Goal: Transaction & Acquisition: Purchase product/service

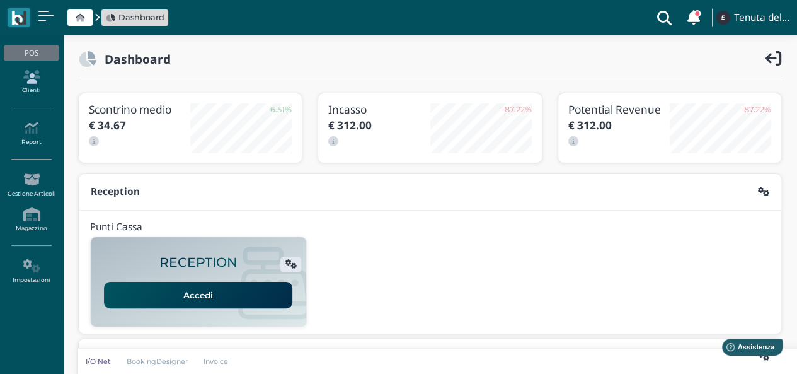
click at [38, 79] on icon at bounding box center [31, 77] width 55 height 14
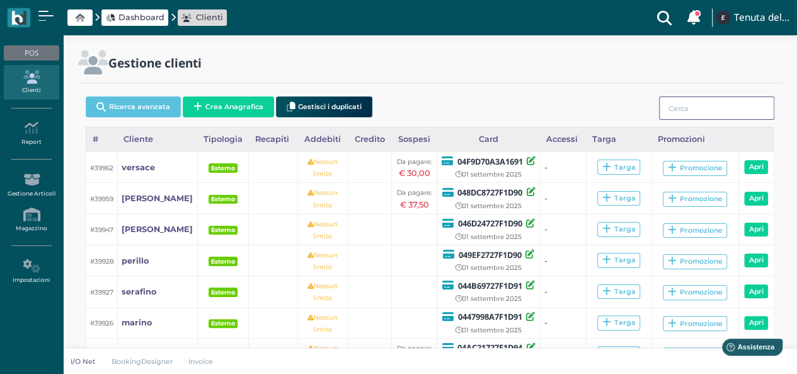
click at [695, 112] on input "search" at bounding box center [716, 107] width 115 height 23
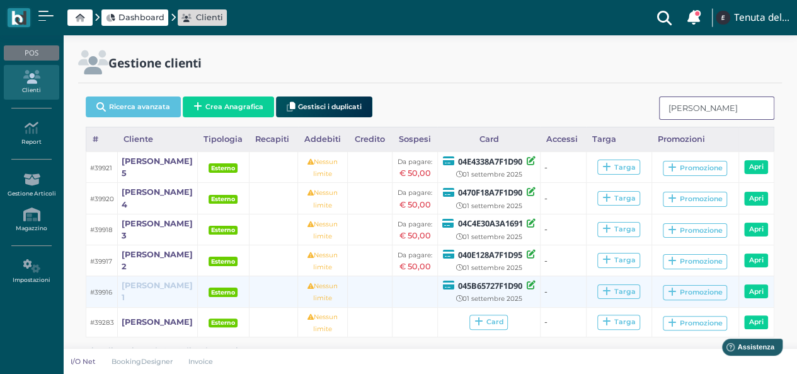
type input "fiorino"
click at [136, 290] on b "fiorino 1" at bounding box center [157, 290] width 71 height 21
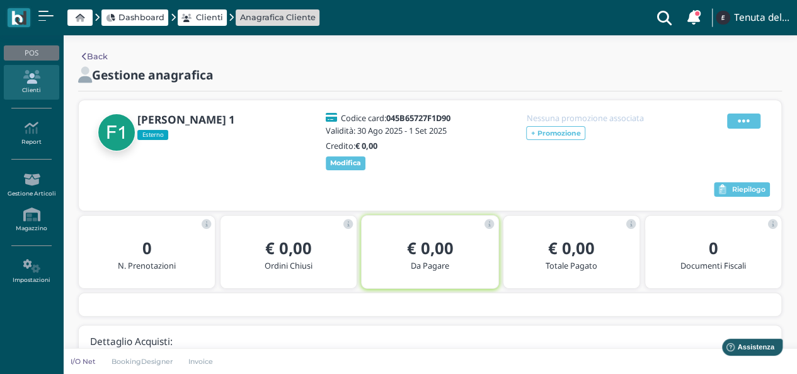
click at [750, 120] on span at bounding box center [743, 120] width 33 height 15
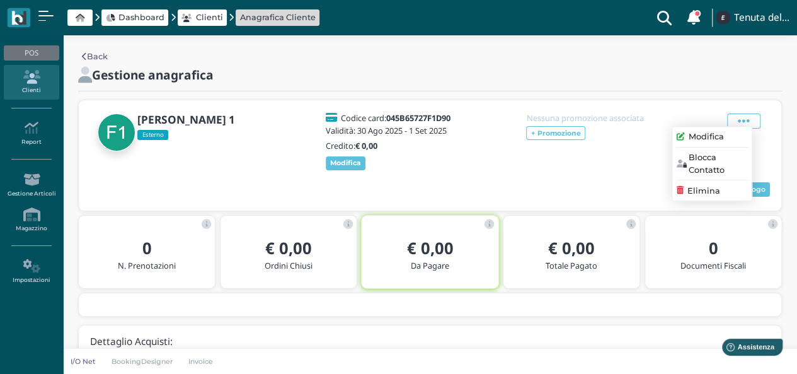
click at [719, 134] on span "Modifica" at bounding box center [706, 137] width 35 height 12
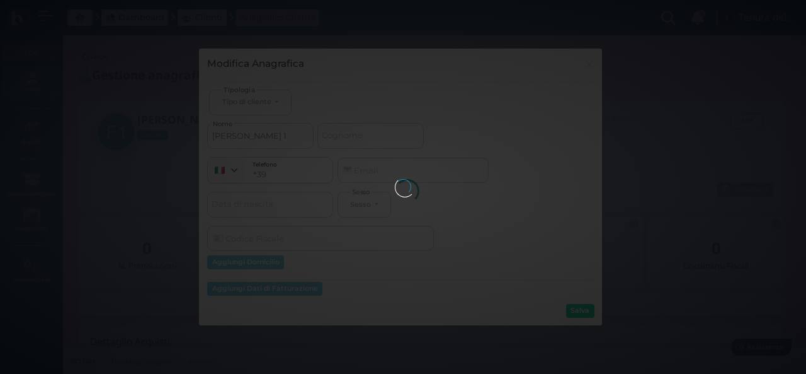
select select
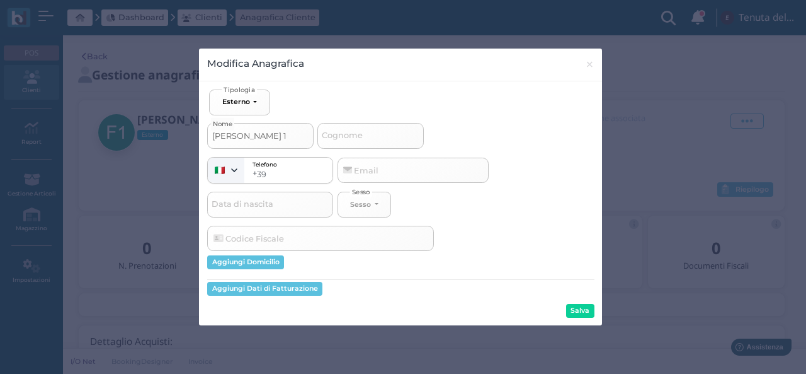
click at [192, 136] on div "Modifica Anagrafica × close Ospite Esterno Hotel Dipendente Standard Dipendente…" at bounding box center [403, 187] width 806 height 374
type input "f"
select select
type input "fi"
select select
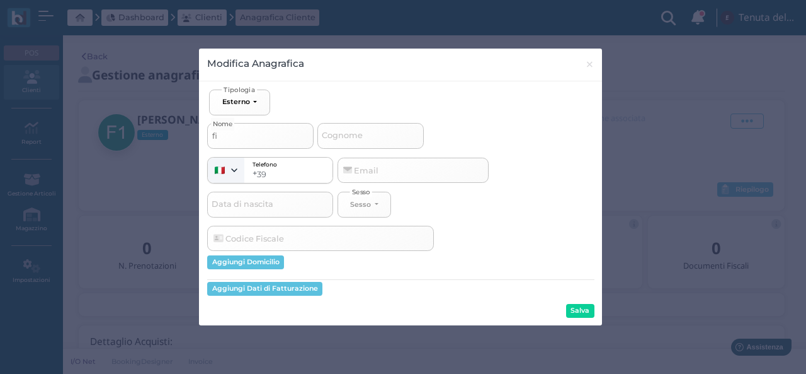
type input "fio"
select select
type input "fior"
select select
type input "fiori"
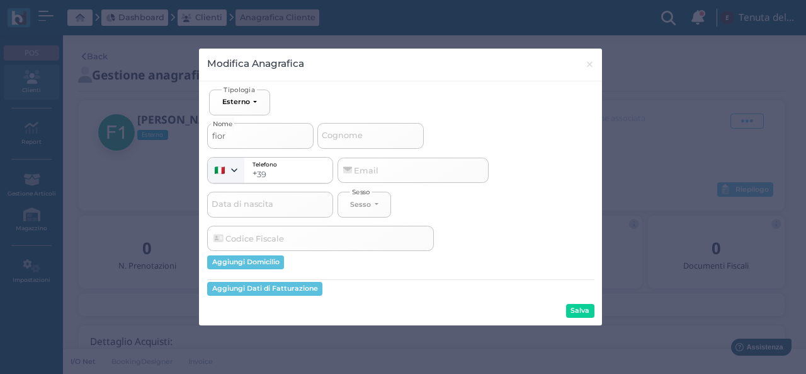
select select
type input "fiorin"
select select
type input "fiorino"
select select
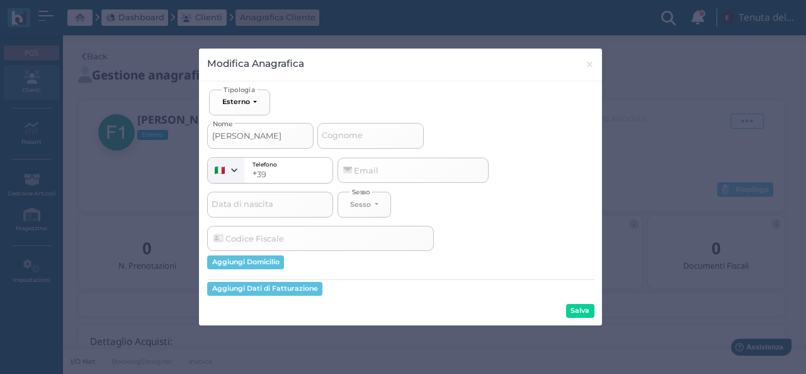
type input "fiorino"
select select
type input "fiorino a"
select select
type input "fiorino az"
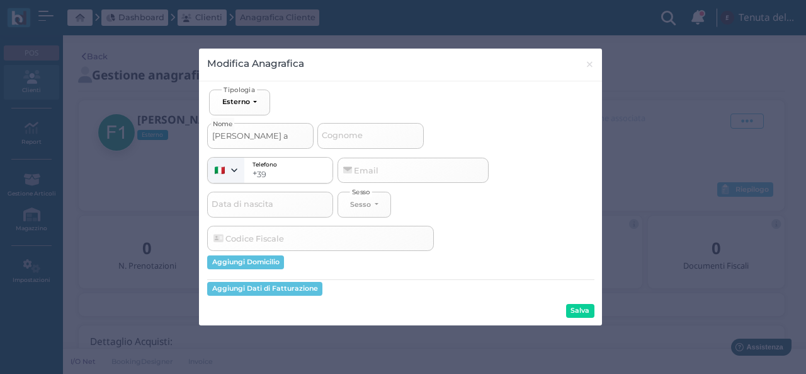
select select
type input "fiorino azz"
select select
type input "fiorino azzo"
select select
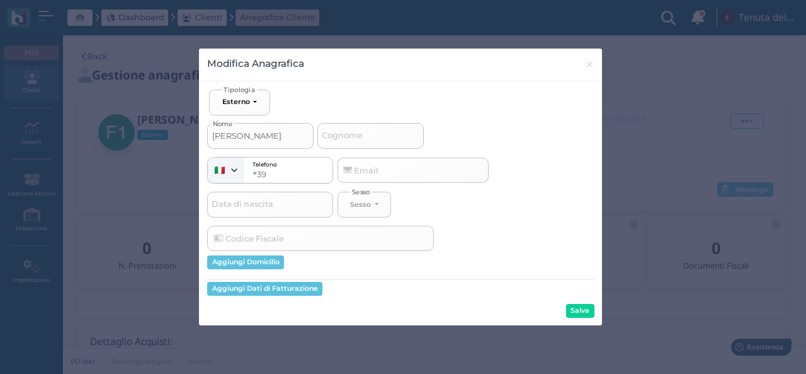
type input "fiorino azzon"
select select
type input "fiorino azzonw"
select select
type input "fiorino azzon"
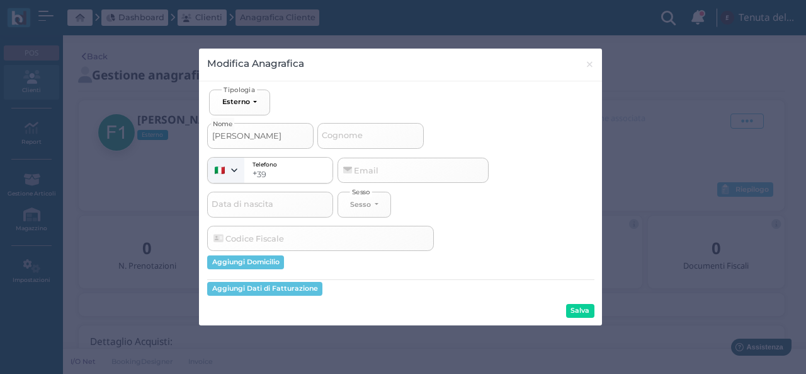
select select
type input "fiorino azzone"
select select
type input "fiorino azzone"
click at [576, 314] on button "Salva" at bounding box center [580, 311] width 28 height 14
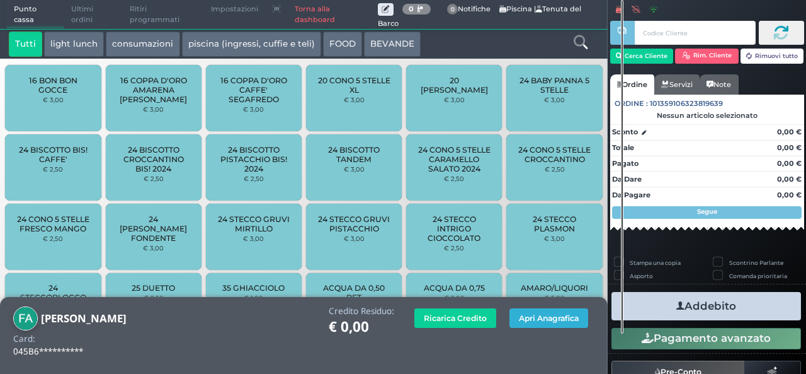
click at [578, 319] on button "Apri Anagrafica" at bounding box center [549, 318] width 79 height 20
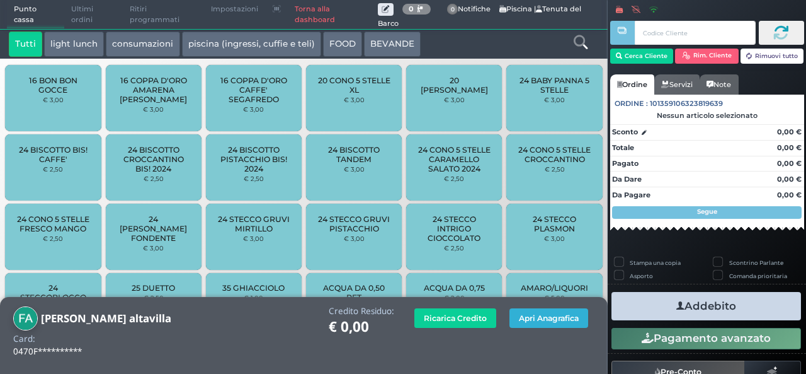
click at [541, 324] on button "Apri Anagrafica" at bounding box center [549, 318] width 79 height 20
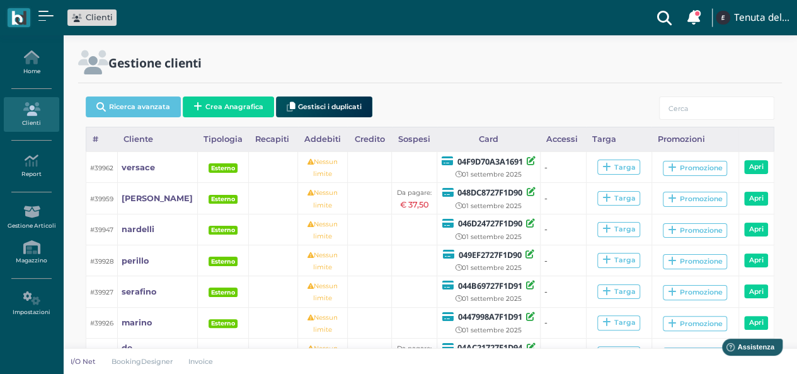
click at [19, 110] on link "Clienti" at bounding box center [31, 114] width 55 height 35
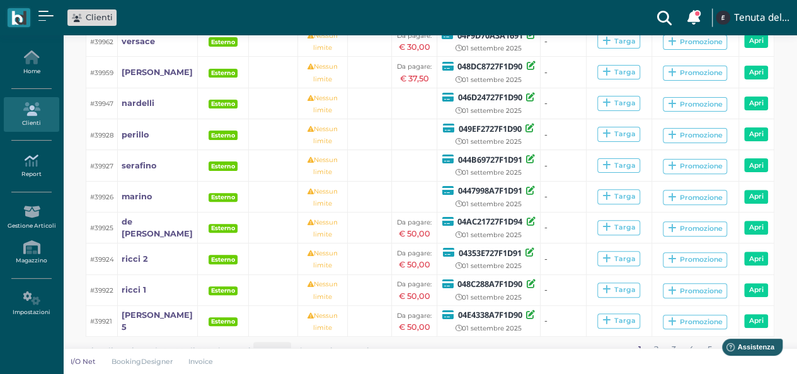
scroll to position [63, 0]
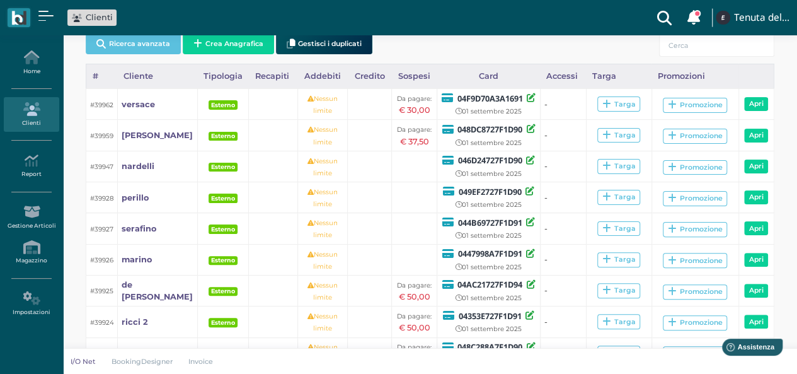
click at [52, 102] on icon at bounding box center [31, 109] width 55 height 14
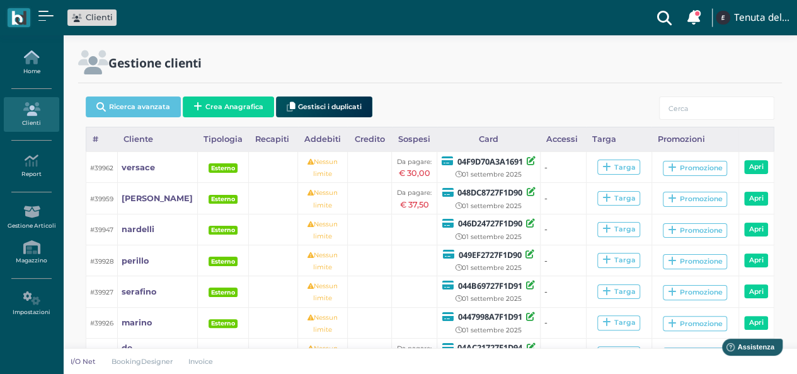
click at [37, 69] on link "Home" at bounding box center [31, 62] width 55 height 35
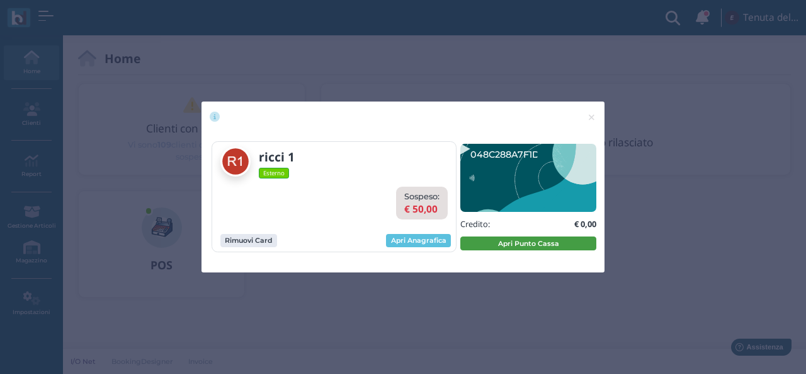
click at [548, 243] on button "Apri Punto Cassa" at bounding box center [529, 243] width 136 height 14
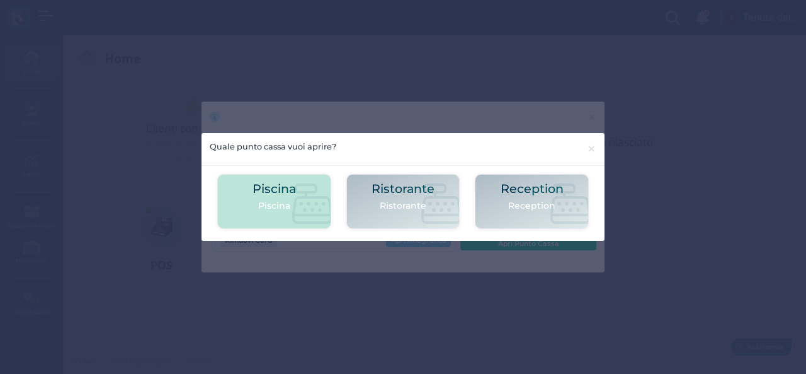
click at [297, 209] on icon at bounding box center [312, 203] width 40 height 40
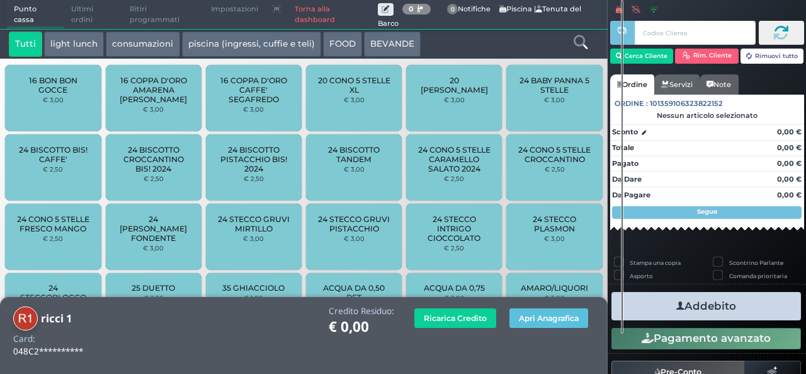
click at [583, 36] on icon at bounding box center [581, 42] width 14 height 14
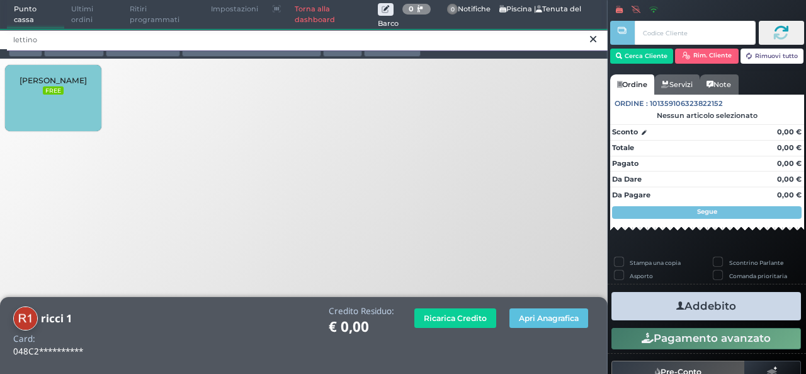
type input "lettino"
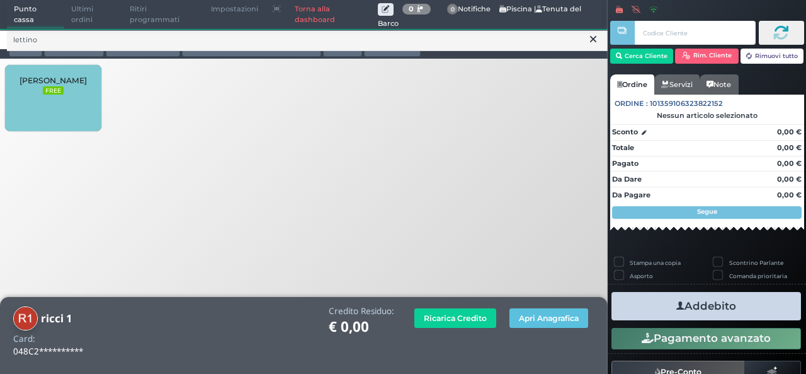
click at [49, 112] on div "[PERSON_NAME] FREE" at bounding box center [53, 98] width 96 height 66
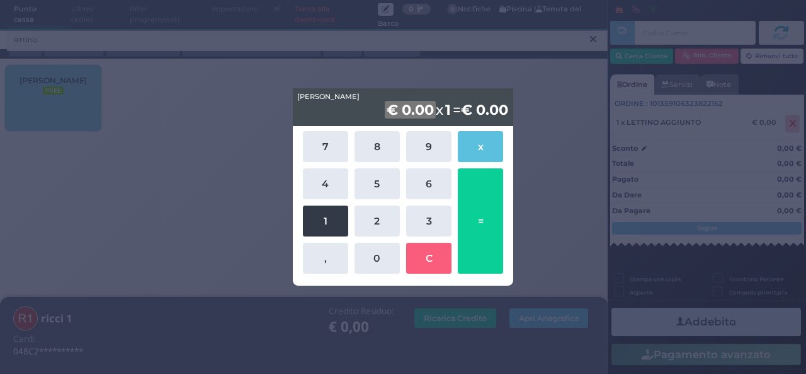
click at [309, 226] on button "1" at bounding box center [325, 220] width 45 height 31
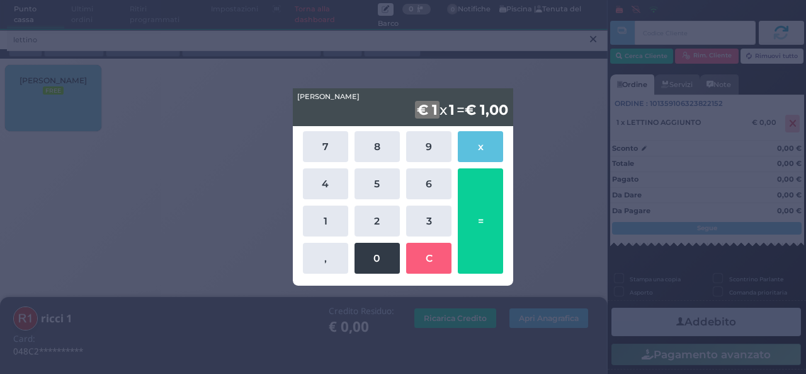
click at [399, 268] on button "0" at bounding box center [377, 258] width 45 height 31
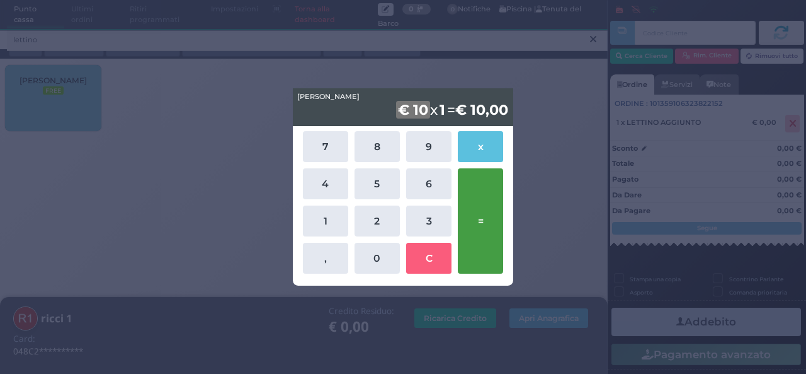
click at [473, 229] on button "=" at bounding box center [480, 220] width 45 height 105
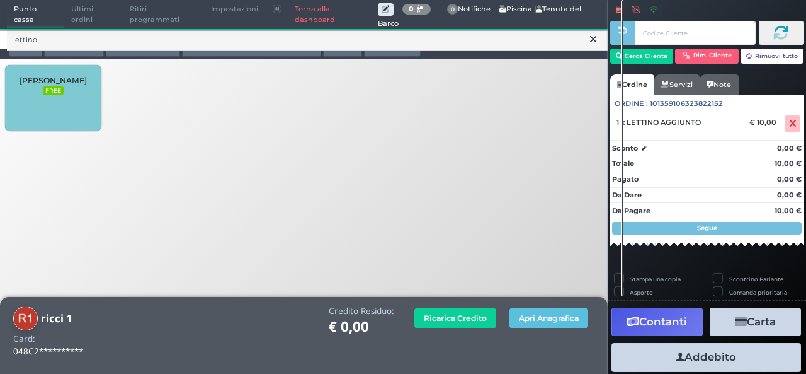
scroll to position [35, 0]
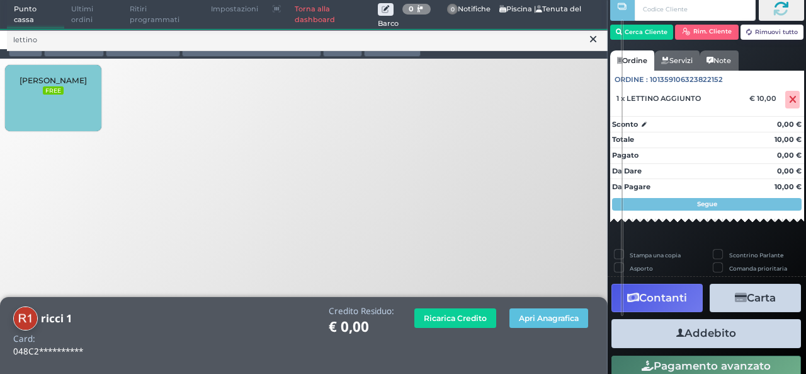
click at [711, 333] on button "Addebito" at bounding box center [707, 333] width 190 height 28
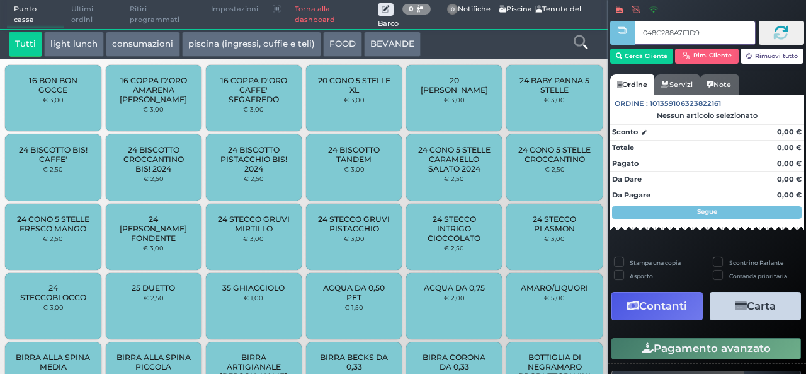
type input "048C288A7F1D90"
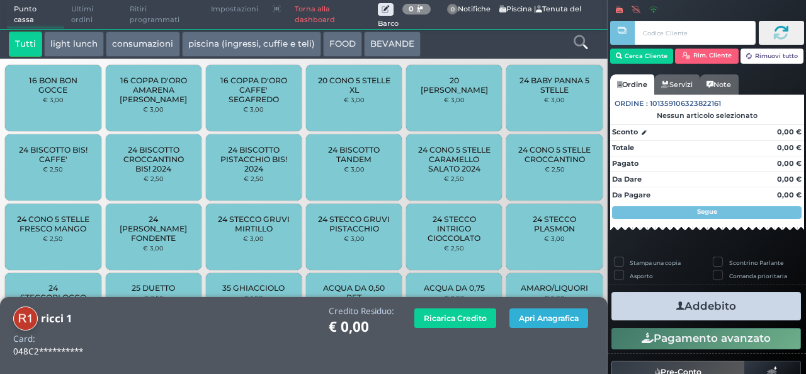
click at [532, 320] on button "Apri Anagrafica" at bounding box center [549, 318] width 79 height 20
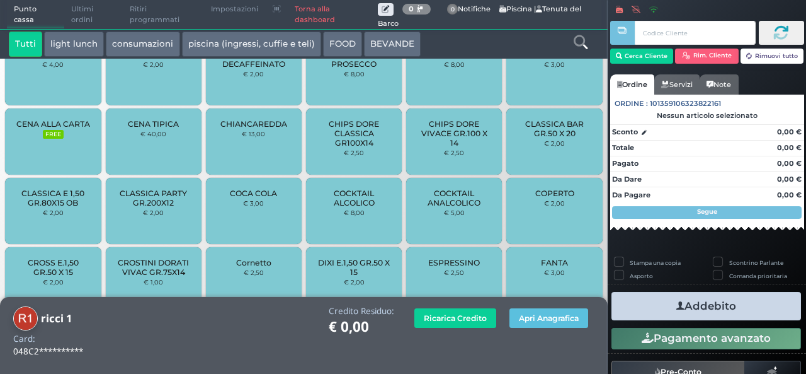
scroll to position [719, 0]
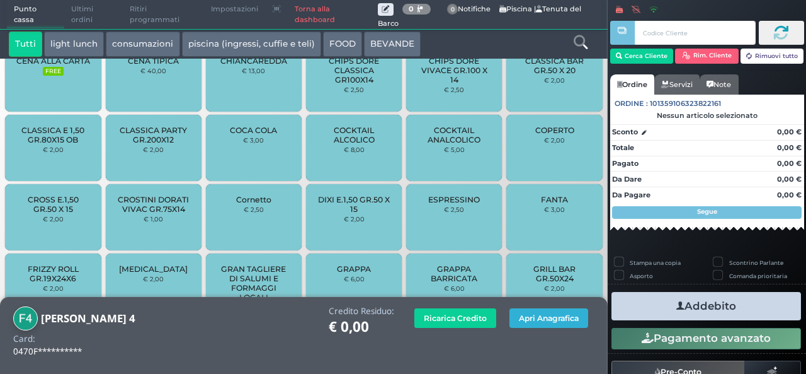
click at [540, 321] on button "Apri Anagrafica" at bounding box center [549, 318] width 79 height 20
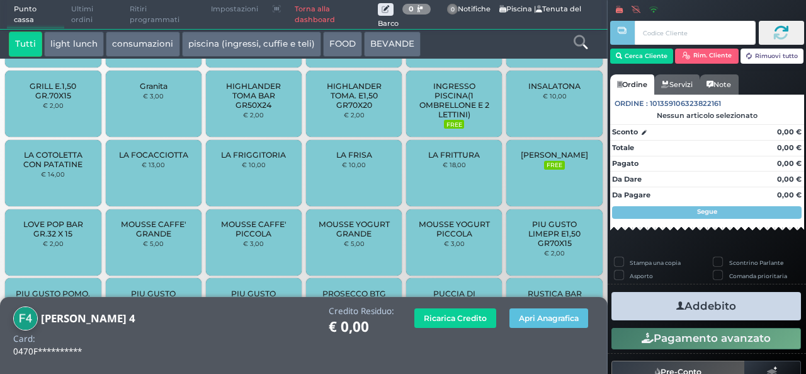
click at [469, 100] on span "INGRESSO PISCINA(1 OMBRELLONE E 2 LETTINI)" at bounding box center [454, 100] width 75 height 38
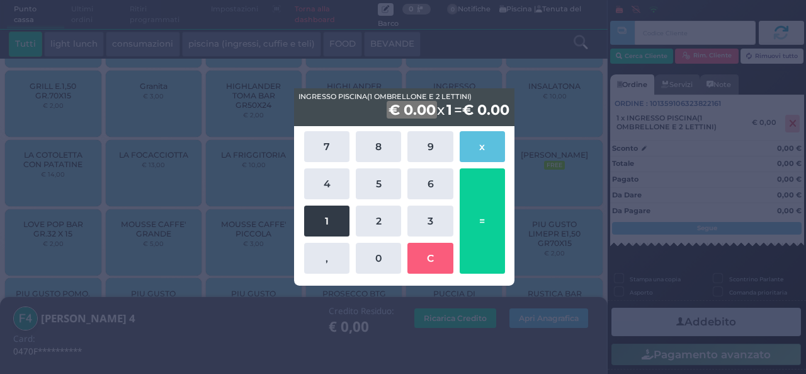
click at [336, 214] on button "1" at bounding box center [326, 220] width 45 height 31
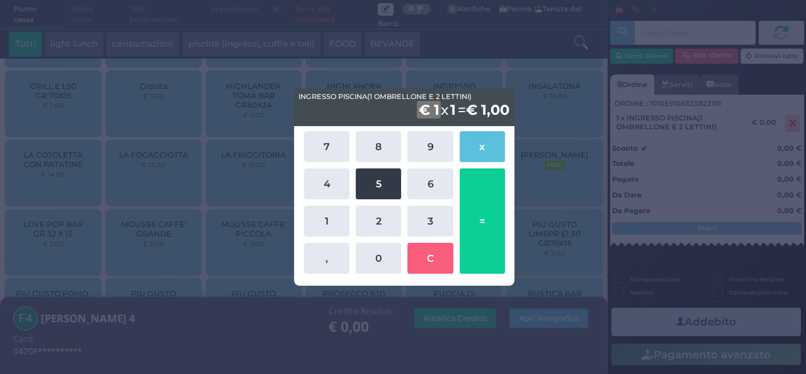
click at [388, 181] on button "5" at bounding box center [378, 183] width 45 height 31
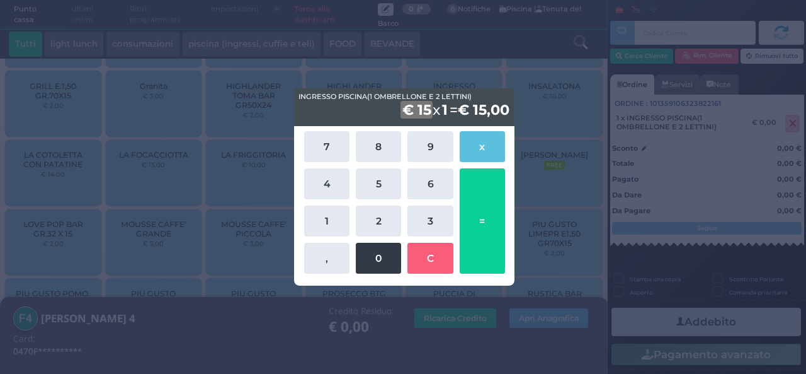
click at [386, 251] on button "0" at bounding box center [378, 258] width 45 height 31
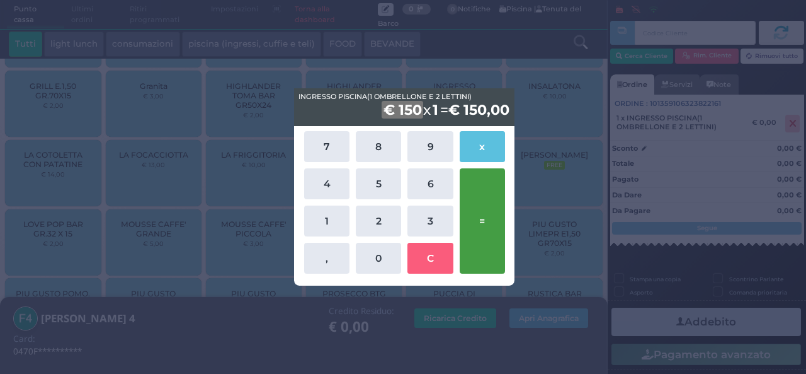
click at [481, 222] on button "=" at bounding box center [482, 220] width 45 height 105
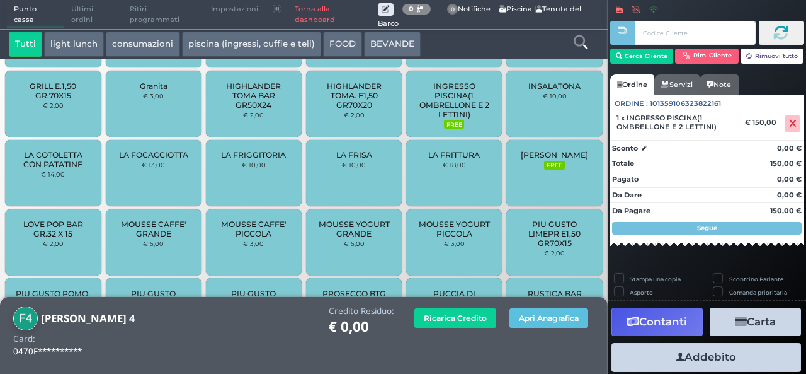
click at [699, 355] on button "Addebito" at bounding box center [707, 357] width 190 height 28
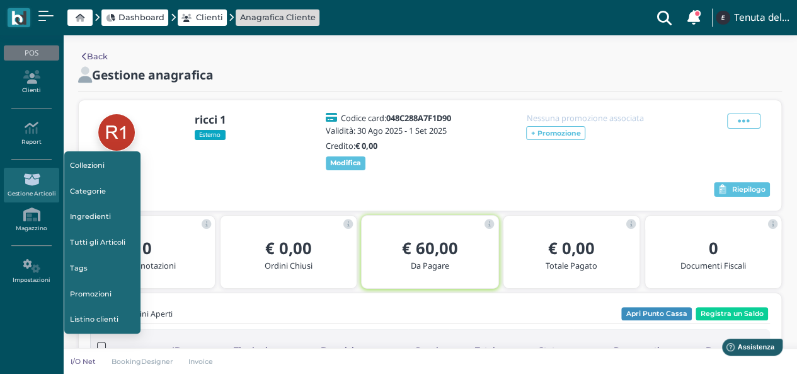
click at [242, 147] on div "ricci 1 Esterno" at bounding box center [226, 132] width 66 height 38
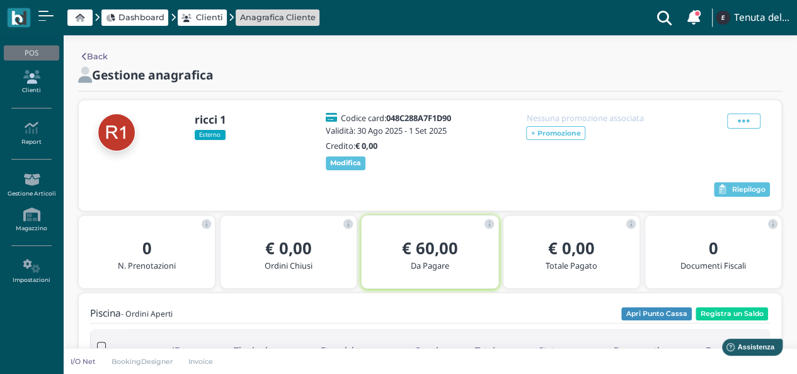
click at [25, 83] on icon at bounding box center [31, 77] width 55 height 14
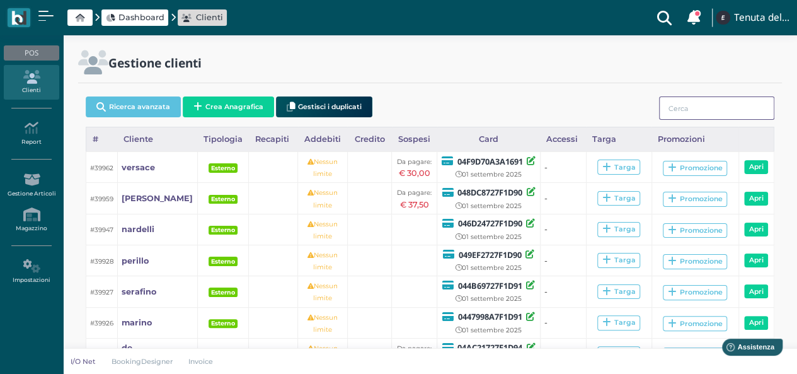
click at [703, 107] on input "search" at bounding box center [716, 107] width 115 height 23
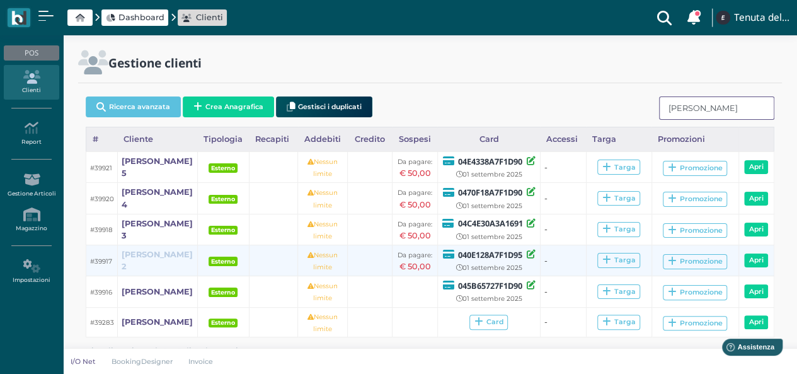
type input "[PERSON_NAME]"
click at [144, 260] on b "fiorino 2" at bounding box center [157, 259] width 71 height 21
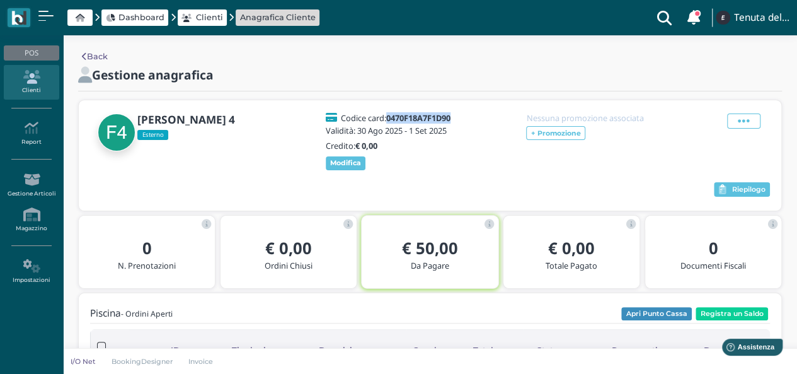
drag, startPoint x: 456, startPoint y: 117, endPoint x: 390, endPoint y: 119, distance: 66.2
click at [390, 119] on div "Codice card: 0470F18A7F1D90" at bounding box center [392, 117] width 132 height 9
copy b "0470F18A7F1D90"
click at [747, 122] on icon at bounding box center [744, 121] width 12 height 14
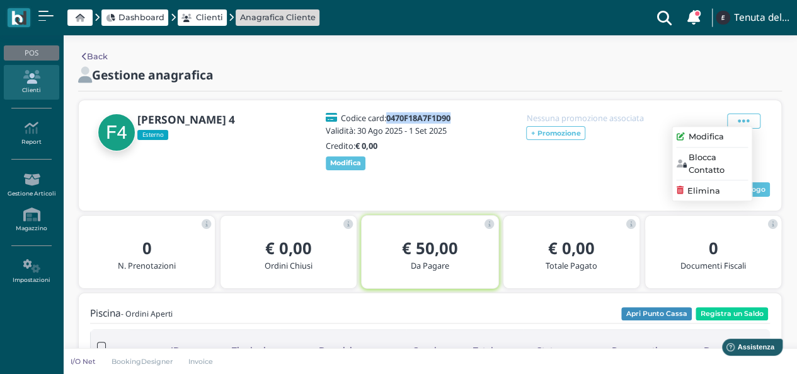
click at [714, 135] on span "Modifica" at bounding box center [706, 137] width 35 height 12
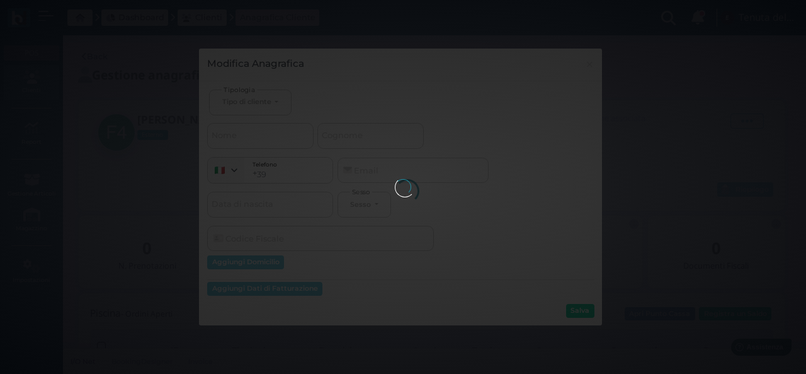
select select
type input "[PERSON_NAME] 4"
select select
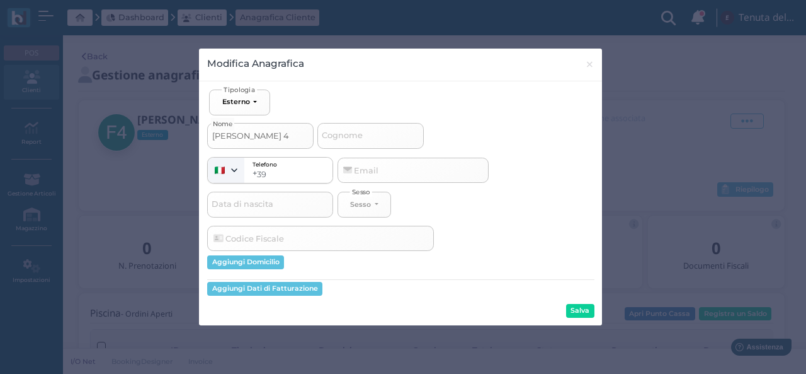
drag, startPoint x: 269, startPoint y: 137, endPoint x: 261, endPoint y: 133, distance: 8.5
click at [268, 137] on input "fiorino 4" at bounding box center [260, 135] width 106 height 25
click at [258, 132] on input "fiorino 4" at bounding box center [260, 135] width 106 height 25
type input "fiorino"
select select
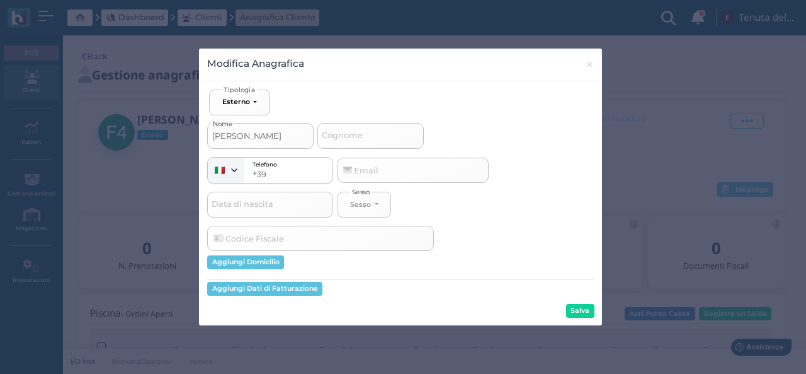
type input "fiorino a"
select select
type input "fiorino al"
select select
type input "fiorino alt"
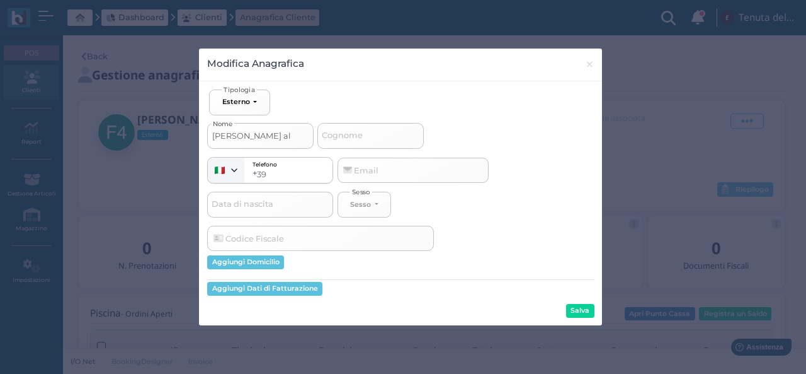
select select
type input "fiorino alta"
select select
type input "fiorino altav"
select select
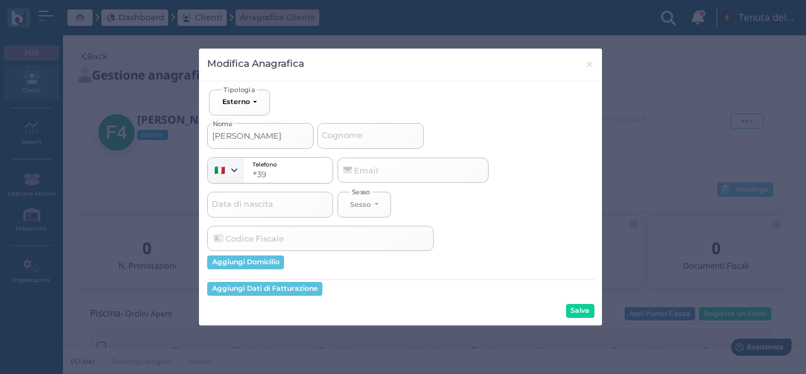
type input "fiorino altavi"
select select
type input "fiorino altavil"
select select
type input "fiorino altavill"
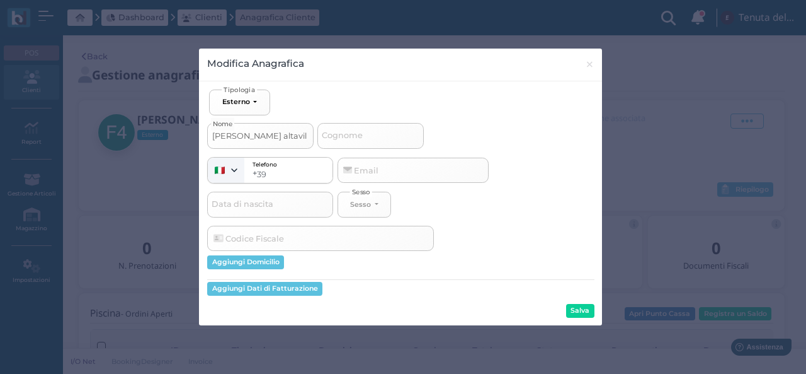
select select
type input "fiorino altavilla"
select select
type input "fiorino altavilla"
click at [572, 310] on button "Salva" at bounding box center [580, 311] width 28 height 14
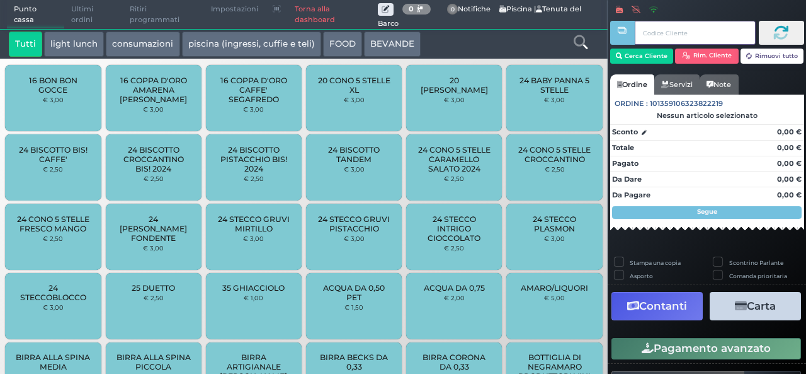
click at [663, 32] on input "text" at bounding box center [695, 33] width 120 height 24
paste input "0470F18A7F1D90"
type input "0470F18A7F1D90"
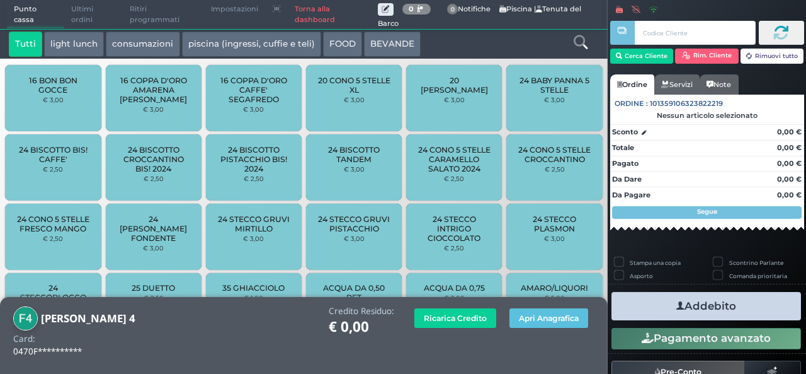
click at [476, 46] on div "Tutti light lunch consumazioni piscina (ingressi, cuffie e teli) FOOD BEVANDE" at bounding box center [279, 44] width 553 height 25
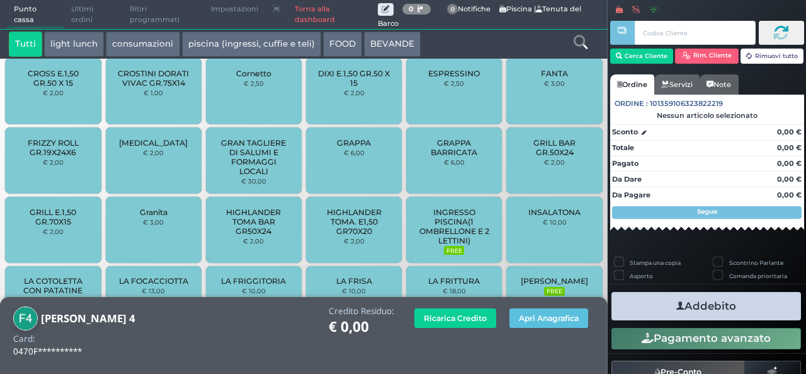
scroll to position [990, 0]
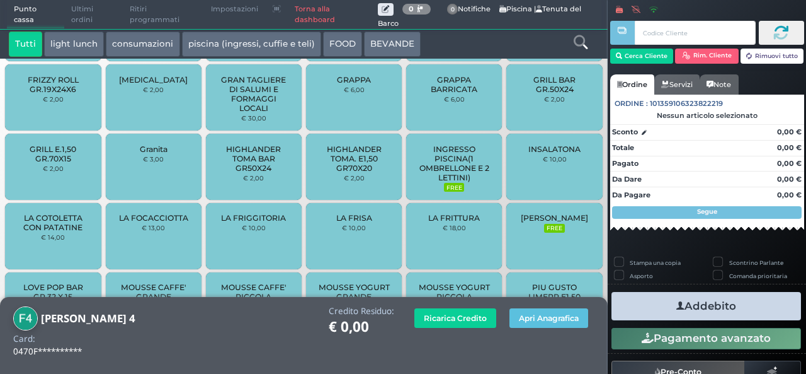
click at [542, 222] on span "[PERSON_NAME]" at bounding box center [554, 217] width 67 height 9
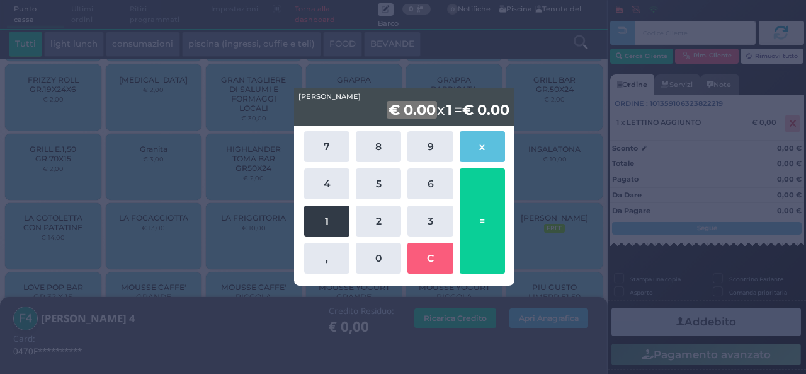
click at [333, 222] on button "1" at bounding box center [326, 220] width 45 height 31
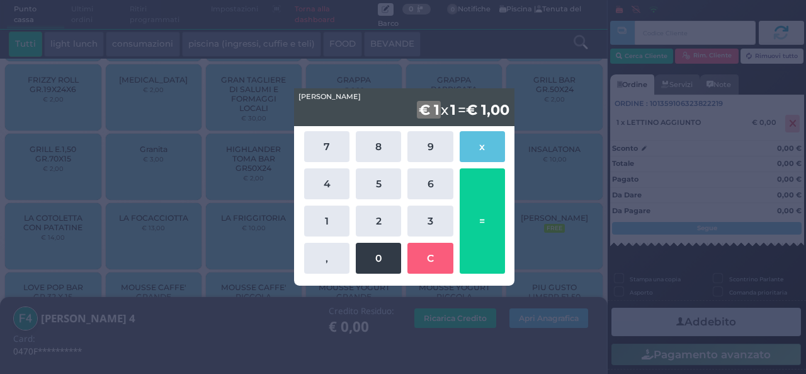
click at [378, 253] on button "0" at bounding box center [378, 258] width 45 height 31
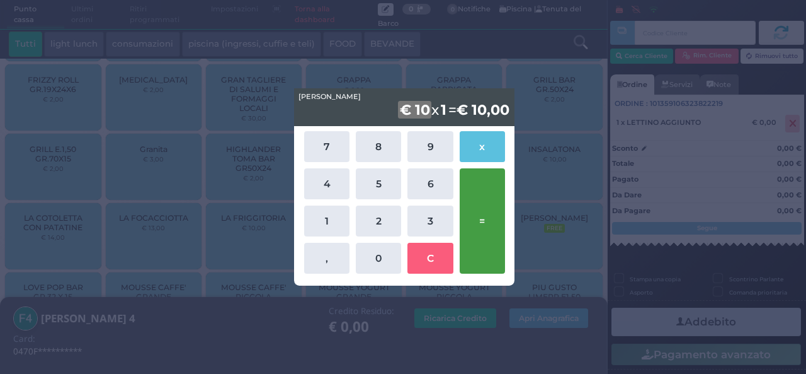
click at [486, 225] on button "=" at bounding box center [482, 220] width 45 height 105
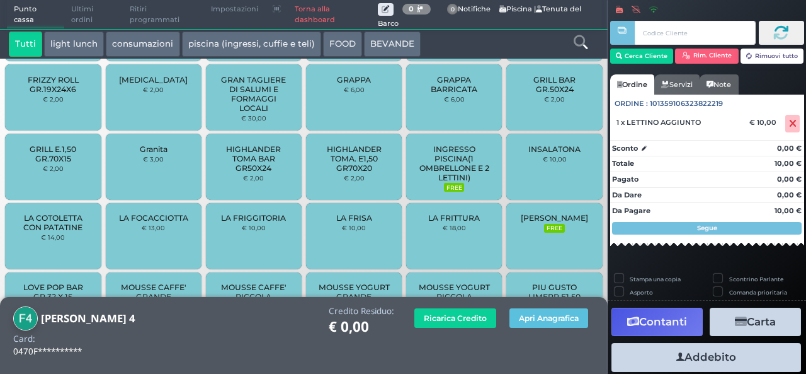
click at [709, 370] on button "Addebito" at bounding box center [707, 357] width 190 height 28
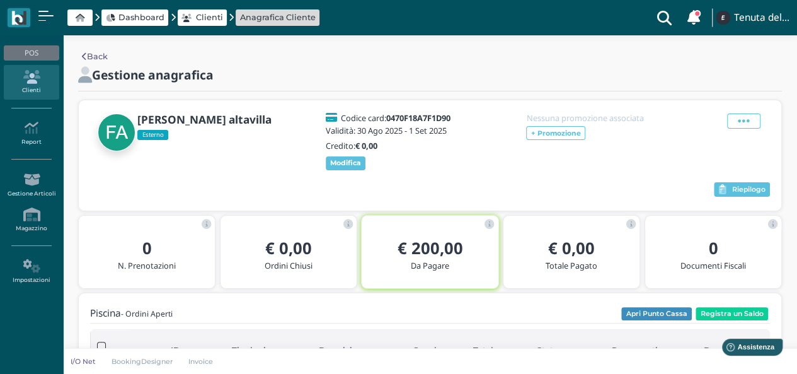
click at [278, 79] on div "Gestione anagrafica" at bounding box center [280, 75] width 404 height 16
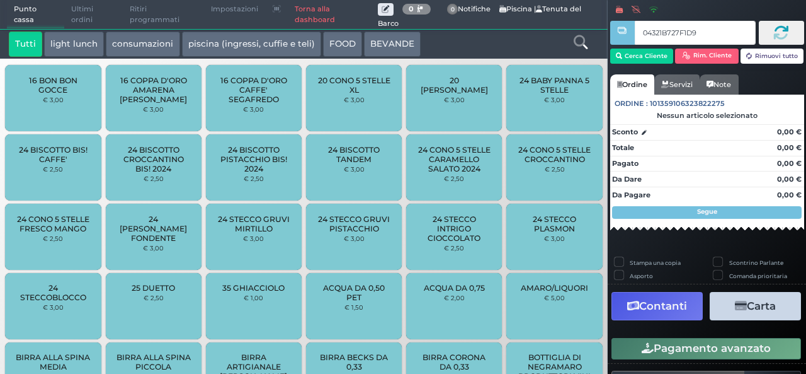
type input "04321B727F1D95"
